Goal: Communication & Community: Answer question/provide support

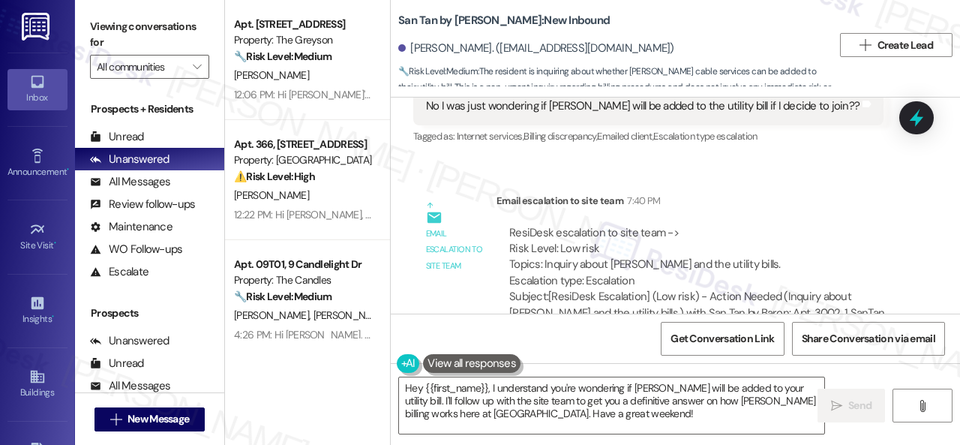
scroll to position [1301, 0]
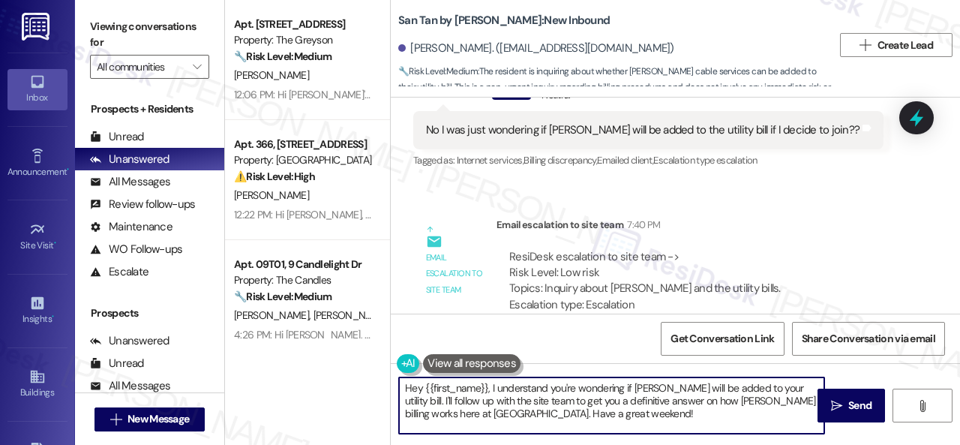
drag, startPoint x: 491, startPoint y: 389, endPoint x: 524, endPoint y: 412, distance: 41.0
click at [537, 417] on textarea "Hey {{first_name}}, I understand you're wondering if [PERSON_NAME] will be adde…" at bounding box center [611, 405] width 425 height 56
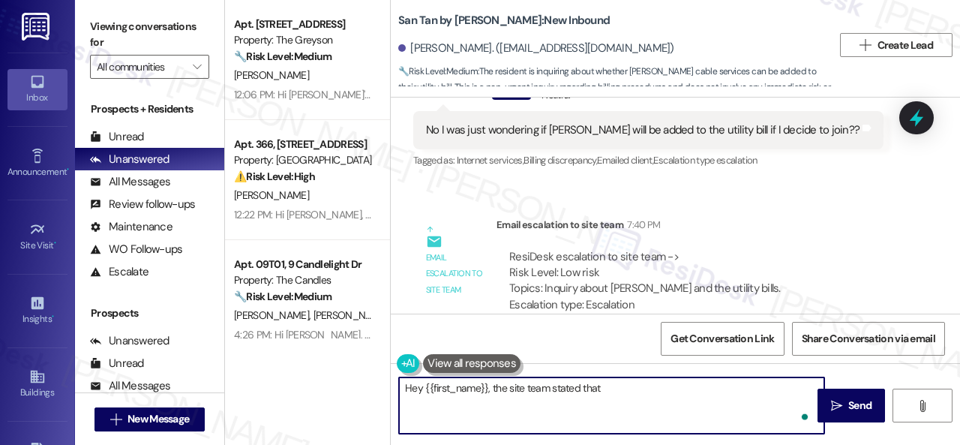
paste textarea "the $60 would be added into the CAM fee"
type textarea "Hey {{first_name}}, the site team stated that the $60 would be added into the C…"
